Goal: Leave review/rating: Share an evaluation or opinion about a product, service, or content

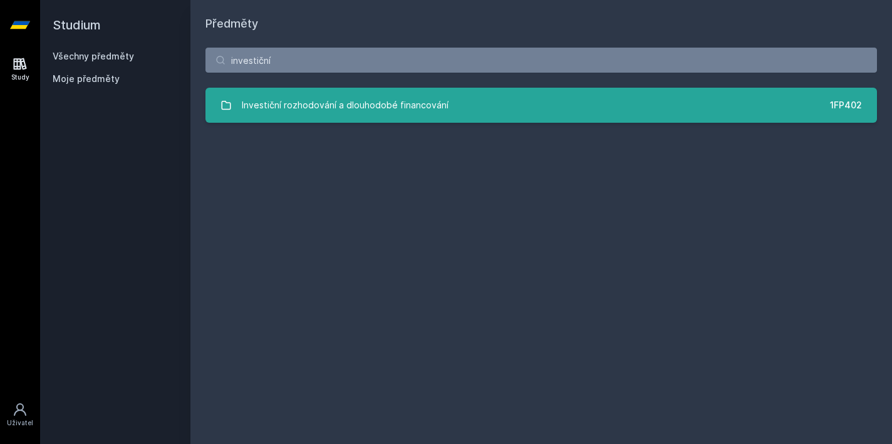
type input "investiční"
click at [401, 95] on div "Investiční rozhodování a dlouhodobé financování" at bounding box center [345, 105] width 207 height 25
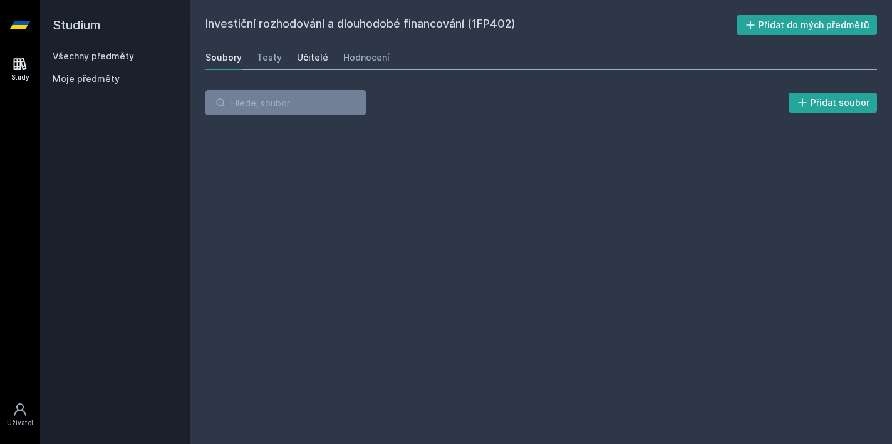
click at [314, 52] on div "Učitelé" at bounding box center [312, 57] width 31 height 13
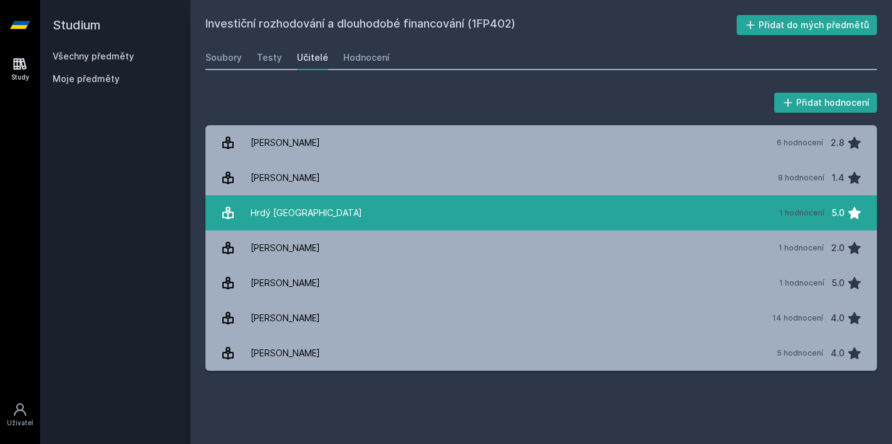
click at [301, 223] on link "Hrdý [GEOGRAPHIC_DATA] 1 hodnocení 5.0" at bounding box center [540, 212] width 671 height 35
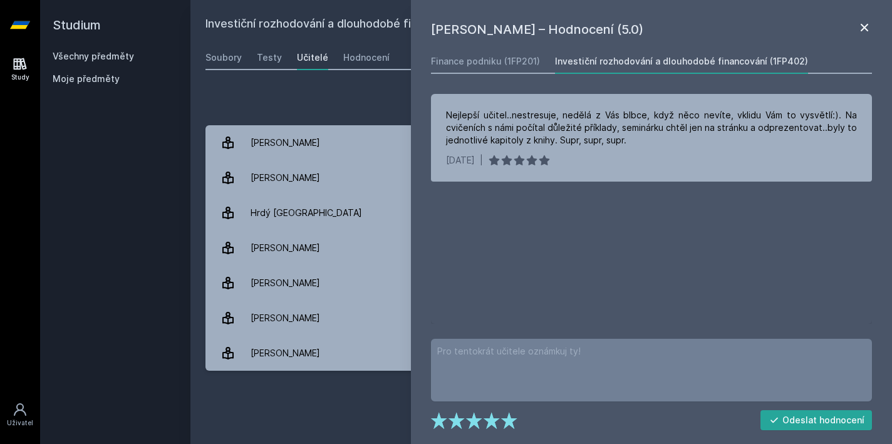
click at [862, 28] on icon at bounding box center [863, 27] width 15 height 15
click at [294, 113] on div "Přidat hodnocení" at bounding box center [540, 102] width 671 height 25
click at [500, 64] on div "Finance podniku (1FP201)" at bounding box center [485, 61] width 109 height 13
